Goal: Information Seeking & Learning: Learn about a topic

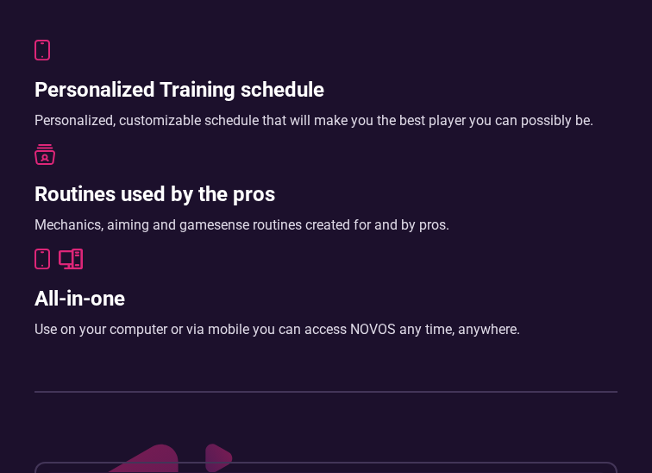
scroll to position [880, 0]
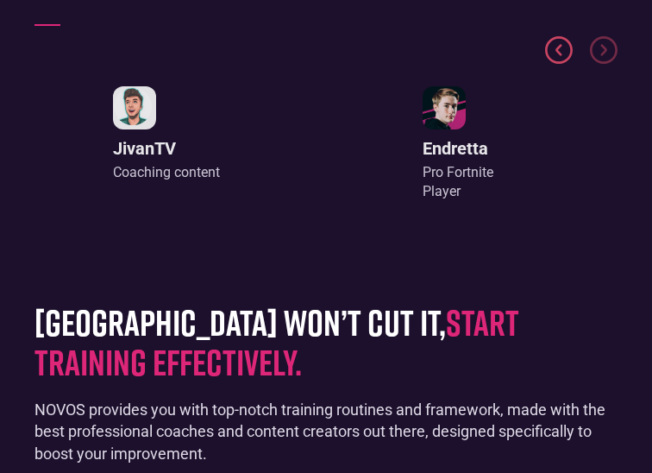
click at [554, 41] on img "Previous slide" at bounding box center [559, 50] width 28 height 28
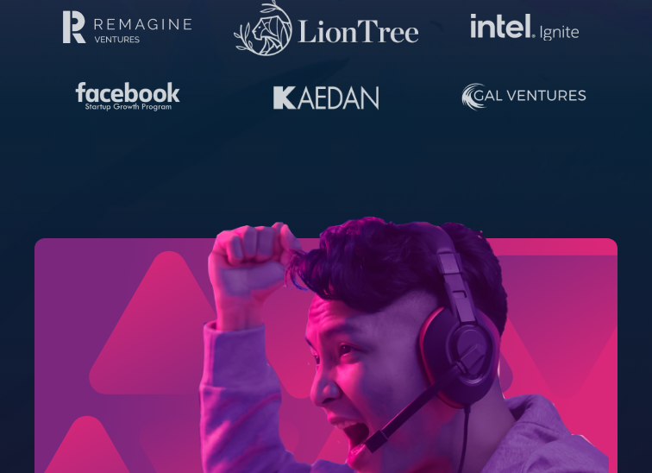
scroll to position [6381, 0]
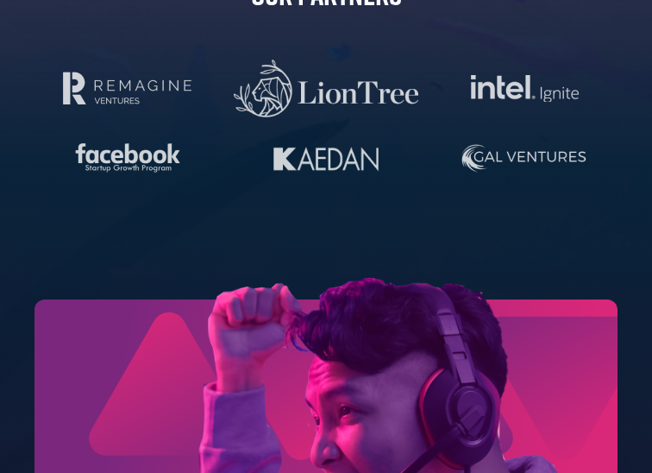
click at [269, 325] on img at bounding box center [325, 461] width 583 height 366
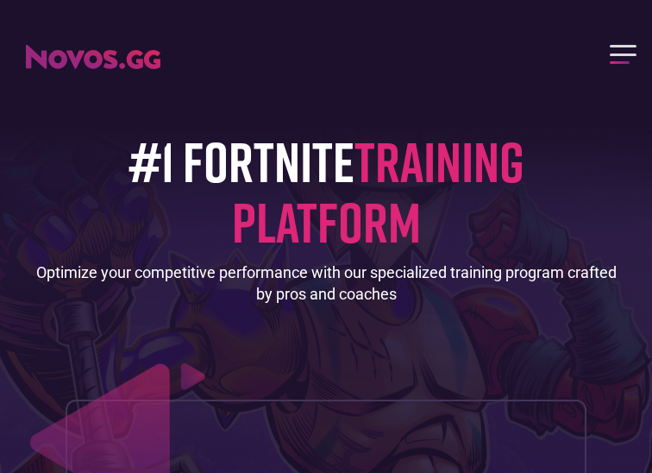
scroll to position [0, 0]
click at [612, 46] on div "menu" at bounding box center [623, 46] width 27 height 3
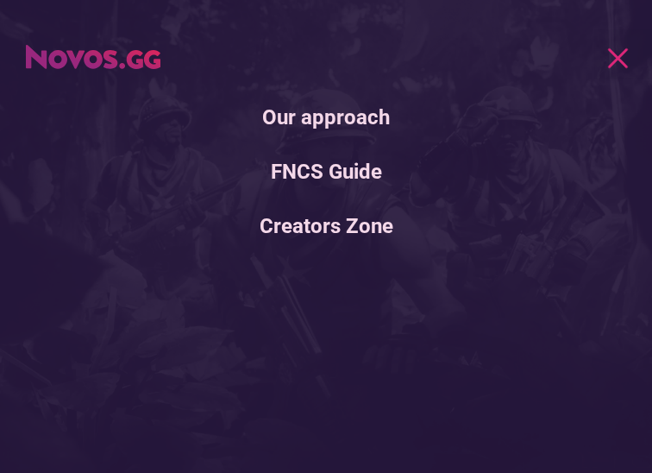
click at [350, 172] on link "FNCS Guide" at bounding box center [326, 172] width 652 height 46
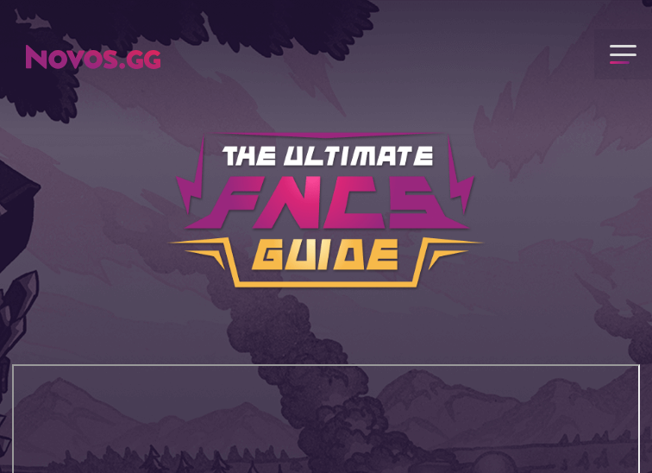
click at [621, 44] on div "menu" at bounding box center [623, 54] width 58 height 50
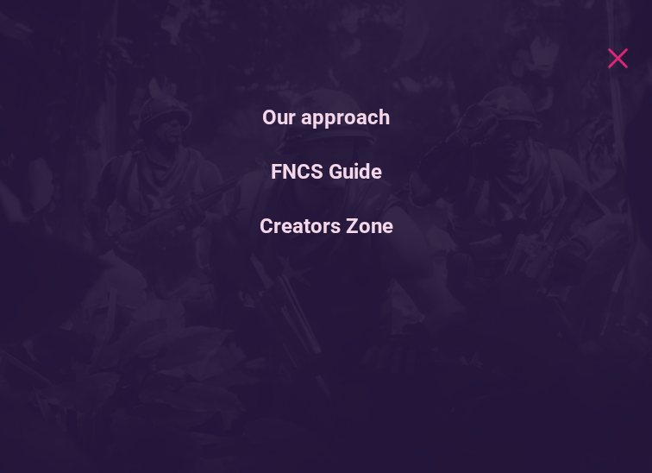
click at [362, 123] on link "Our approach" at bounding box center [326, 118] width 652 height 46
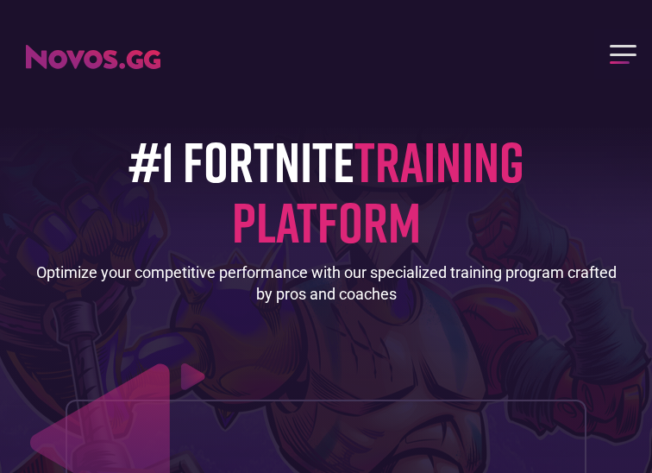
click at [612, 57] on div "menu" at bounding box center [623, 54] width 27 height 19
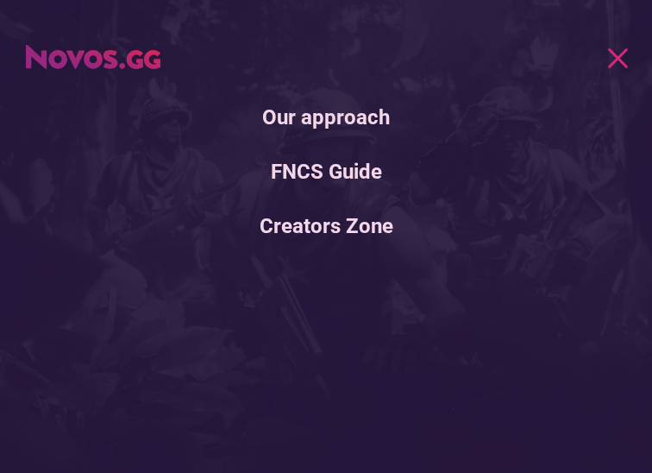
click at [349, 232] on link "Creators Zone" at bounding box center [326, 226] width 652 height 46
